Goal: Information Seeking & Learning: Learn about a topic

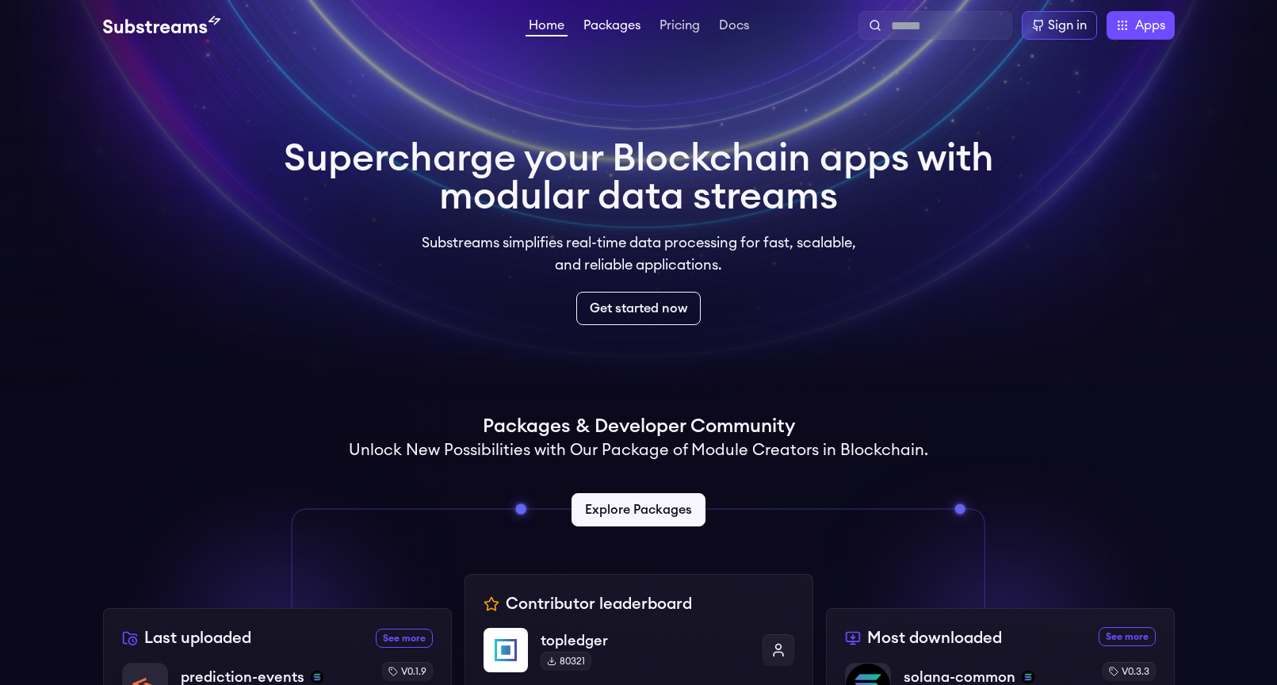
click at [599, 24] on link "Packages" at bounding box center [611, 27] width 63 height 16
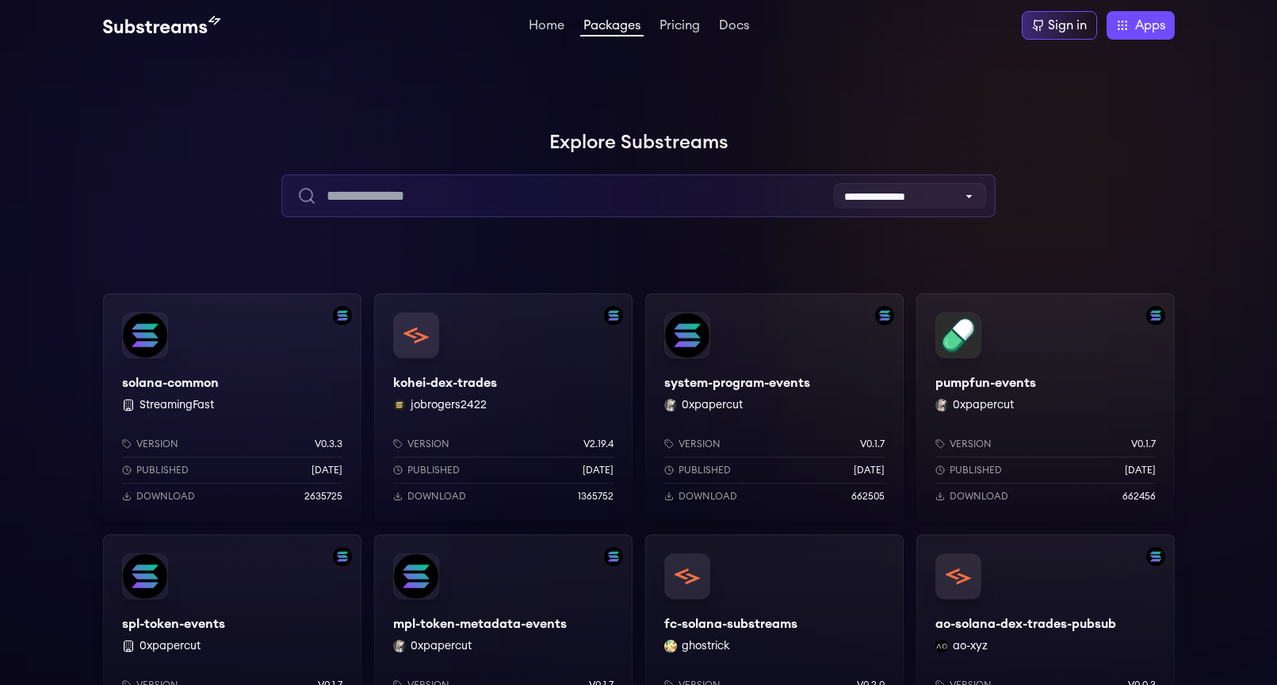
click at [403, 201] on input "text" at bounding box center [638, 195] width 714 height 43
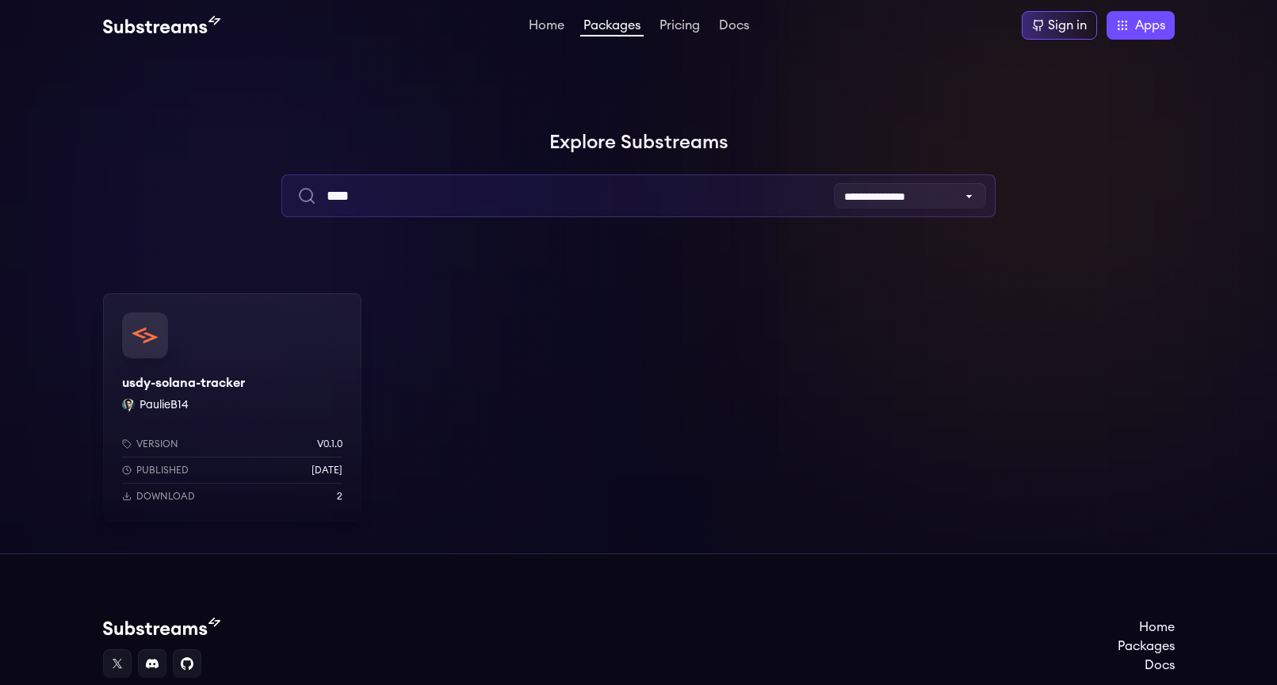
type input "****"
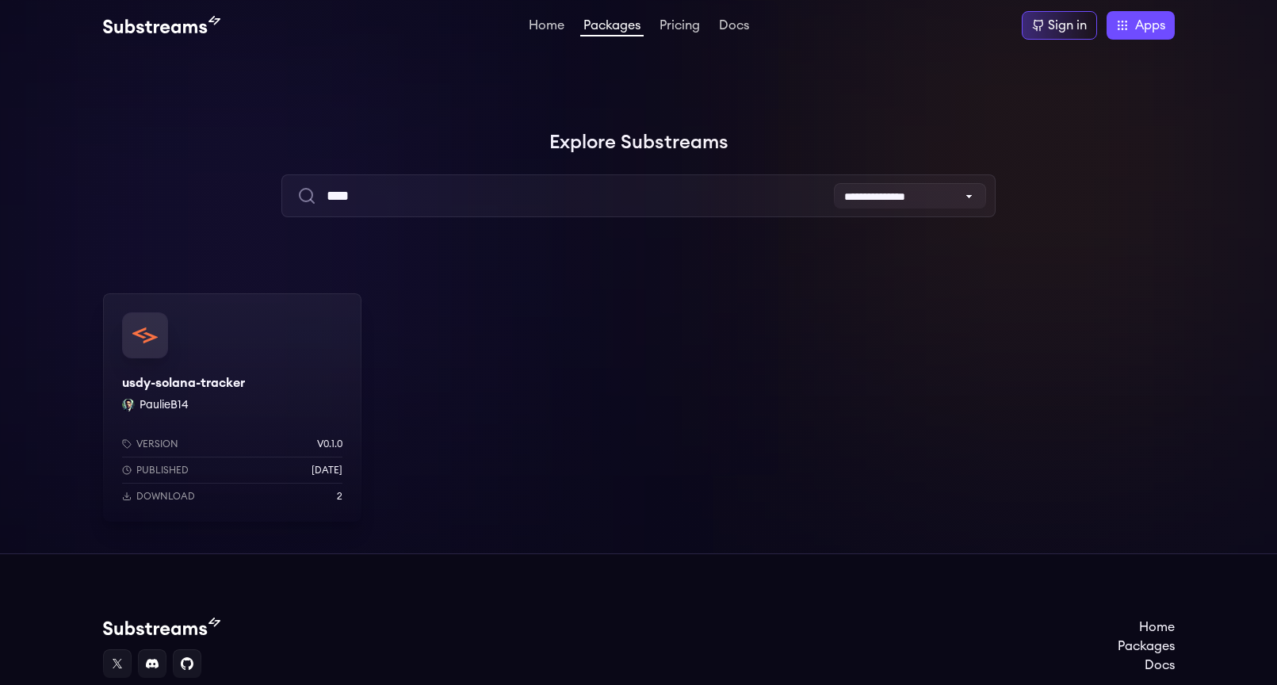
click at [257, 360] on div "usdy-solana-tracker PaulieB14 Version v0.1.0 Published 1 months ago Download 2" at bounding box center [232, 407] width 258 height 228
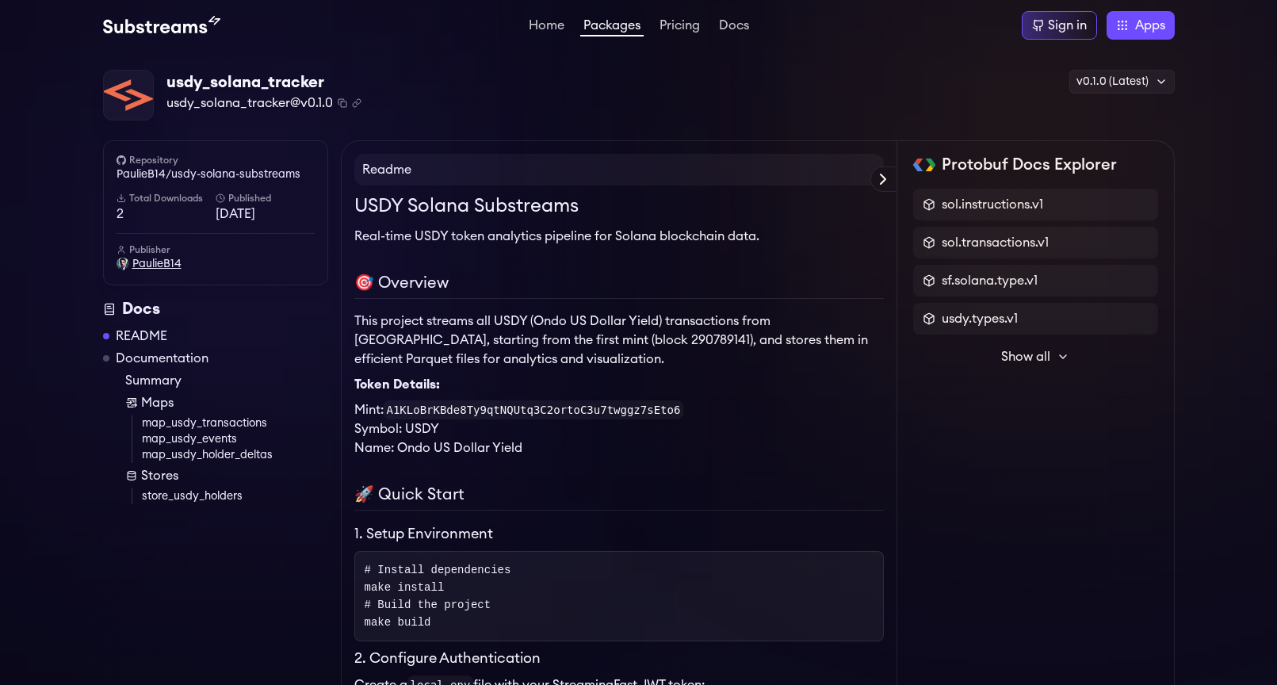
click at [142, 258] on span "PaulieB14" at bounding box center [156, 264] width 49 height 16
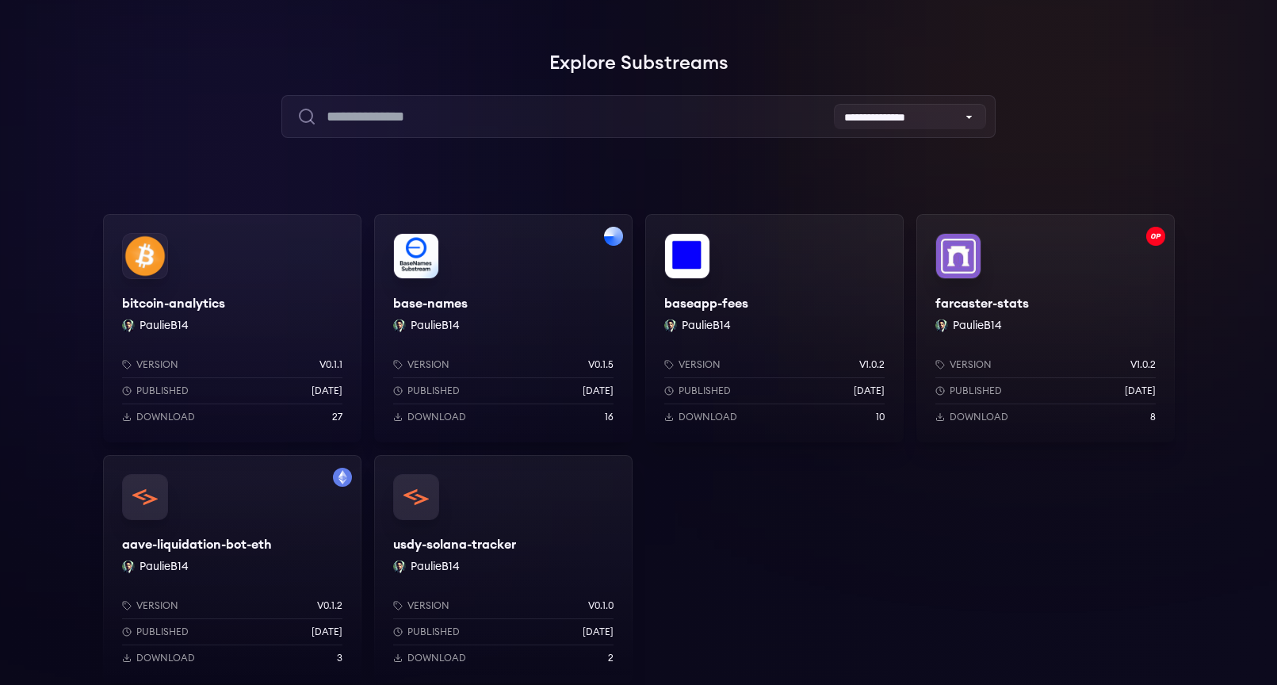
scroll to position [2, 0]
